Goal: Task Accomplishment & Management: Use online tool/utility

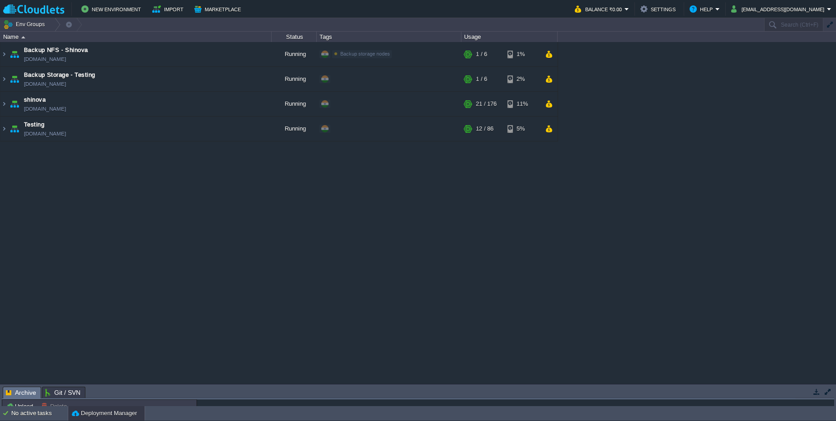
click at [715, 145] on div "Backup NFS - Shinova [DOMAIN_NAME] Running Backup storage nodes Edit RAM 4% CPU…" at bounding box center [418, 213] width 836 height 342
click at [718, 69] on div "Backup NFS - Shinova [DOMAIN_NAME] Running Backup storage nodes Edit RAM 4% CPU…" at bounding box center [418, 213] width 836 height 342
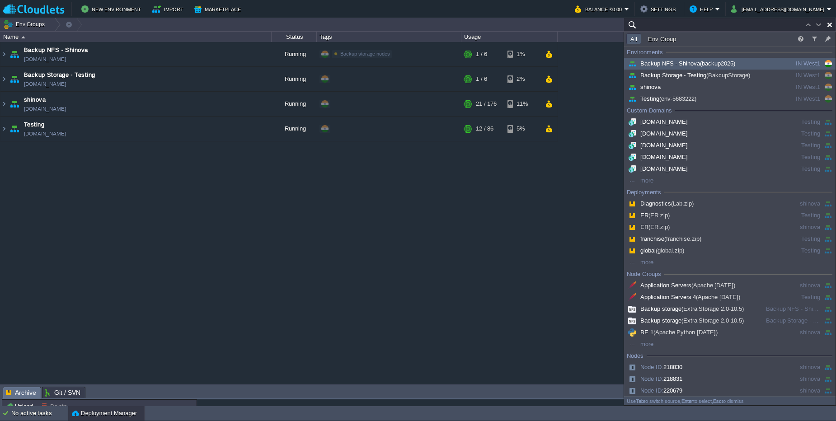
paste input "221456"
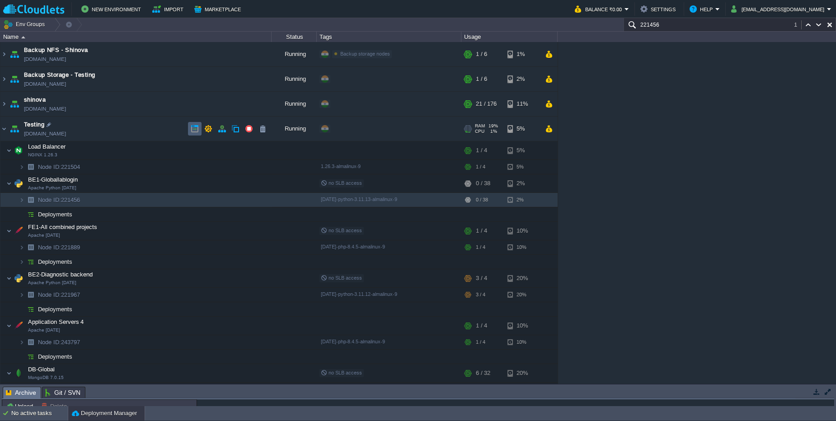
type input "221456"
click at [191, 128] on button "button" at bounding box center [195, 129] width 8 height 8
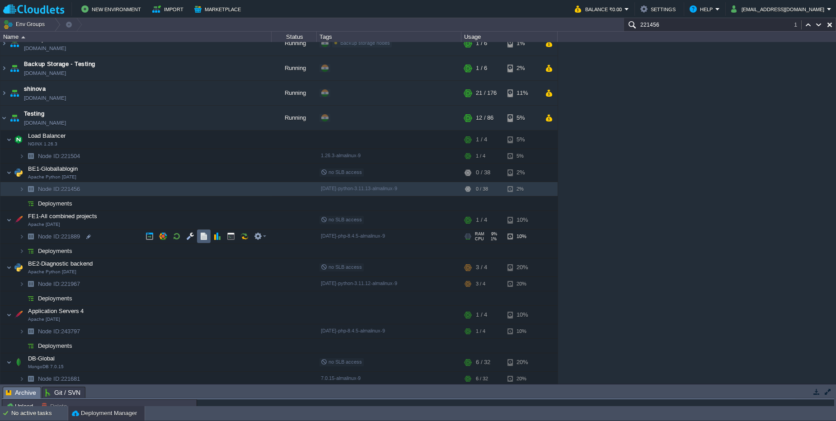
scroll to position [13, 0]
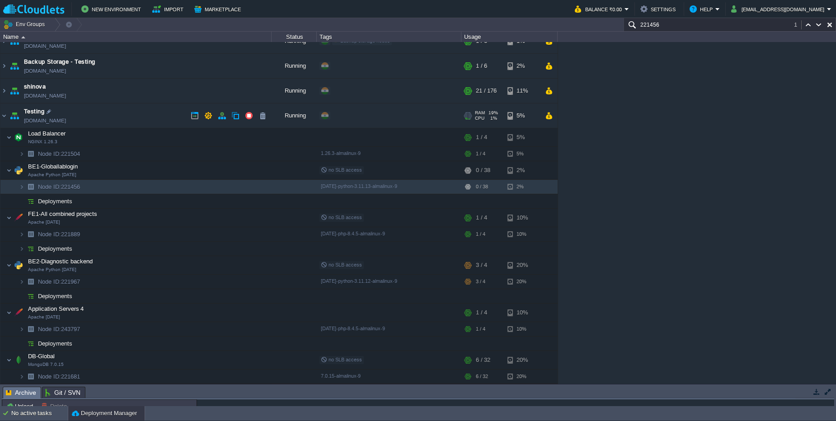
click at [150, 110] on td "Testing [DOMAIN_NAME]" at bounding box center [135, 116] width 271 height 25
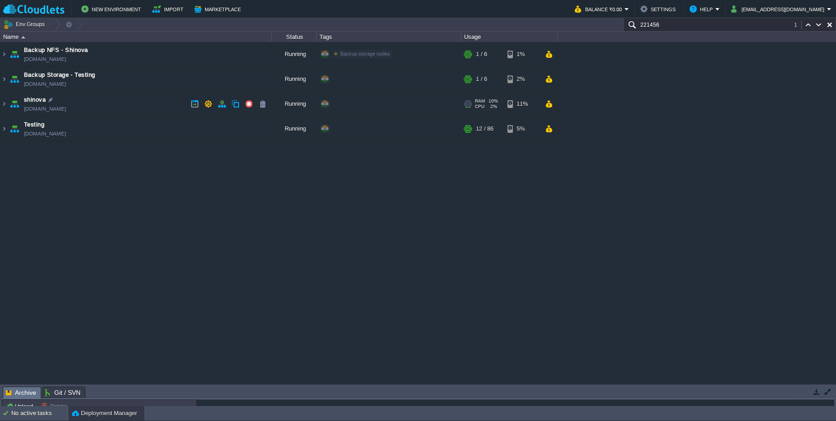
scroll to position [0, 0]
click at [684, 28] on input "221456" at bounding box center [730, 24] width 212 height 13
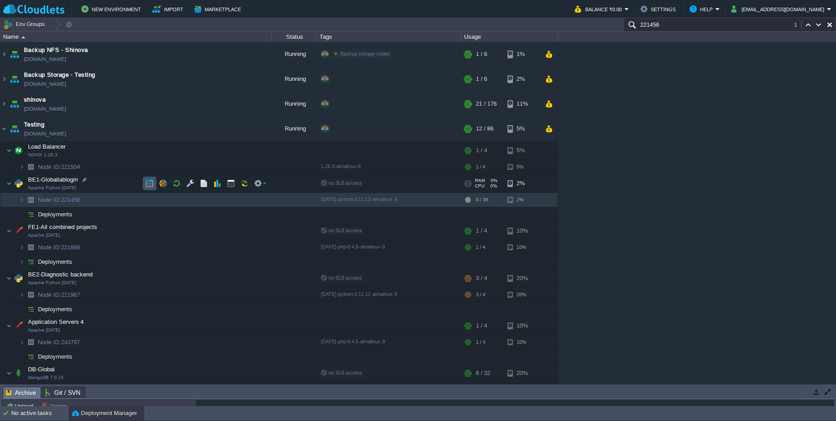
click at [152, 187] on button "button" at bounding box center [150, 183] width 8 height 8
click at [149, 152] on button "button" at bounding box center [150, 150] width 8 height 8
click at [147, 183] on button "button" at bounding box center [150, 183] width 8 height 8
click at [151, 150] on button "button" at bounding box center [150, 150] width 8 height 8
click at [78, 198] on span "Node ID: 221456" at bounding box center [59, 200] width 44 height 8
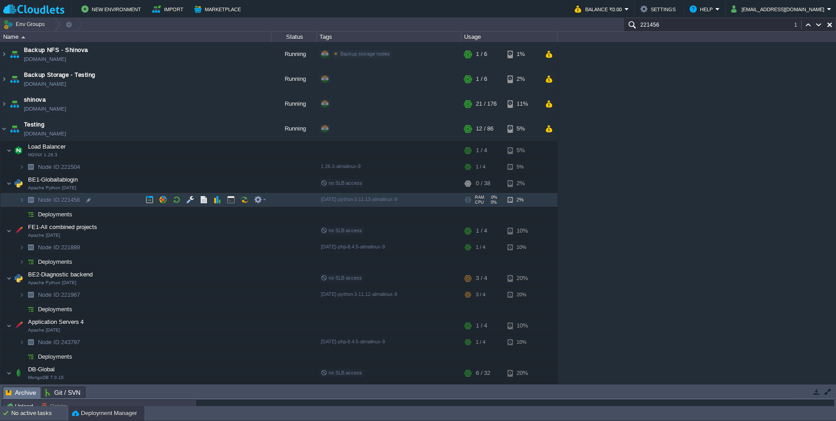
click at [78, 198] on span "Node ID: 221456" at bounding box center [59, 200] width 44 height 8
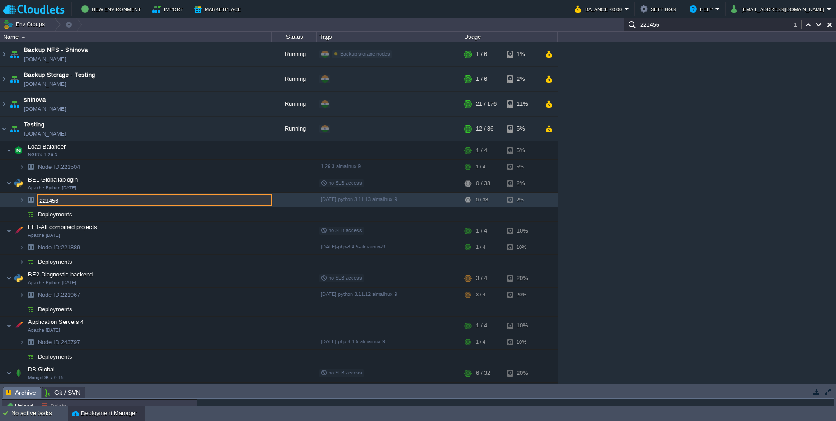
click at [78, 198] on input "221456" at bounding box center [154, 200] width 235 height 12
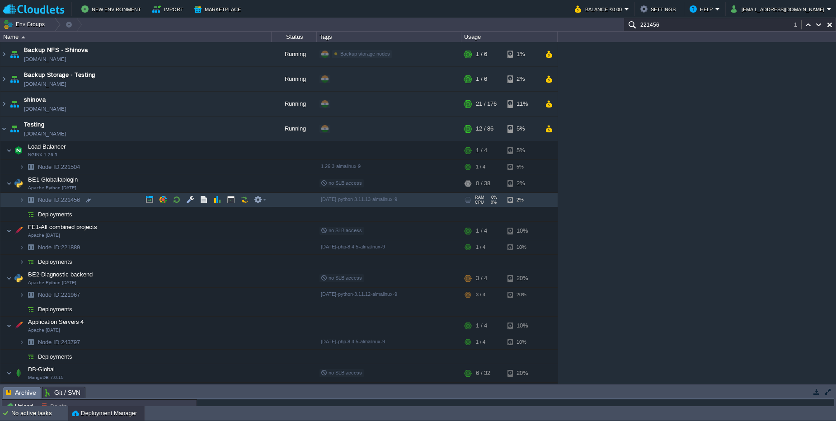
click at [74, 199] on span "Node ID: 221456" at bounding box center [59, 200] width 44 height 8
click at [626, 146] on div "Backup NFS - Shinova [DOMAIN_NAME] Running Backup storage nodes Edit RAM 4% CPU…" at bounding box center [418, 213] width 836 height 342
click at [75, 199] on span "Node ID: 221456" at bounding box center [59, 200] width 44 height 8
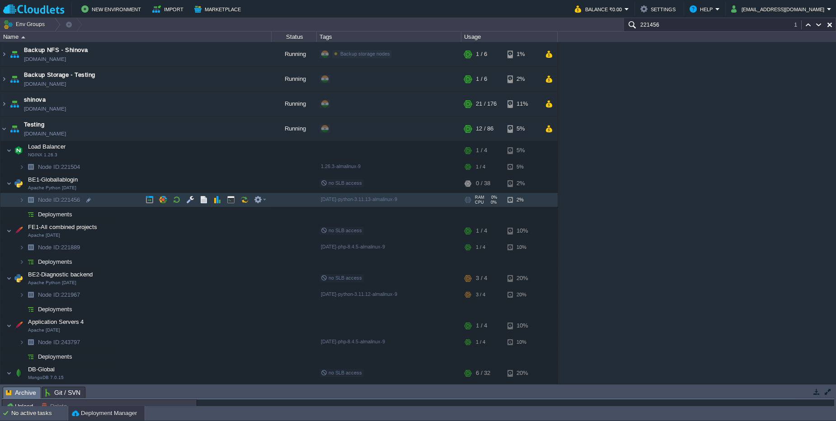
type input "221456"
click at [773, 8] on button "[EMAIL_ADDRESS][DOMAIN_NAME]" at bounding box center [779, 9] width 96 height 11
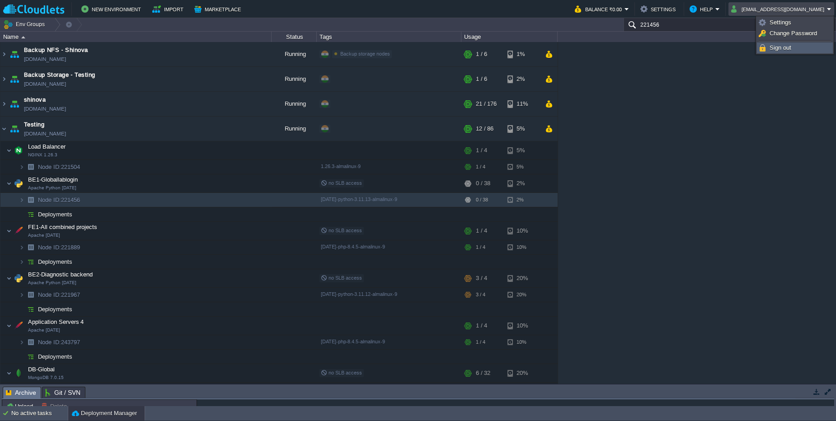
click at [775, 51] on link "Sign out" at bounding box center [795, 48] width 75 height 10
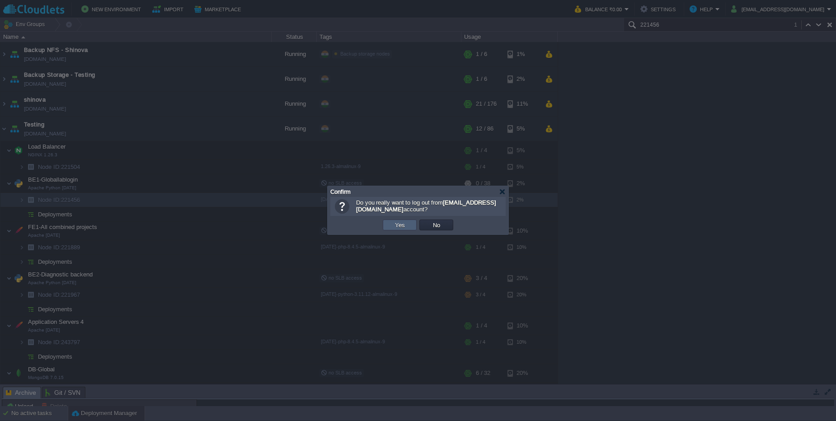
click at [412, 220] on td "Yes" at bounding box center [400, 225] width 34 height 11
